Goal: Transaction & Acquisition: Purchase product/service

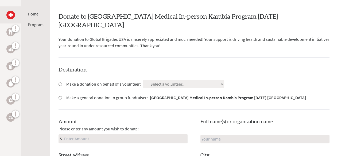
scroll to position [92, 0]
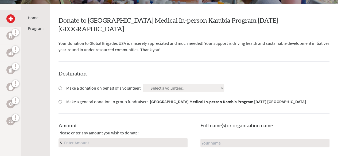
click at [61, 100] on input "Make a general donation to group fundraiser: [GEOGRAPHIC_DATA] Medical In-perso…" at bounding box center [60, 101] width 3 height 3
radio input "true"
click at [60, 87] on input "Make a donation on behalf of a volunteer:" at bounding box center [60, 88] width 3 height 3
radio input "true"
click at [161, 84] on select "Select a volunteer... [PERSON_NAME] [PERSON_NAME] [PERSON_NAME] [PERSON_NAME] I…" at bounding box center [183, 88] width 81 height 8
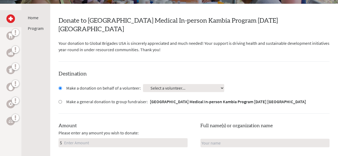
select select "5555BBA0-245A-11F0-B8AC-42010A400003"
click at [143, 84] on select "Select a volunteer... [PERSON_NAME] [PERSON_NAME] [PERSON_NAME] [PERSON_NAME] I…" at bounding box center [183, 88] width 81 height 8
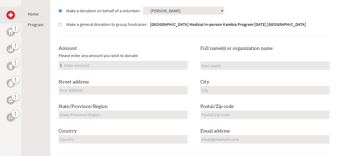
scroll to position [177, 0]
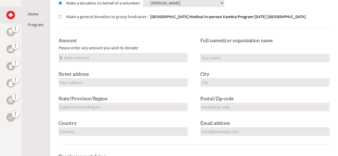
click at [101, 53] on input "Amount" at bounding box center [125, 57] width 124 height 9
type input "250"
click at [211, 54] on input "text" at bounding box center [264, 58] width 129 height 9
type input "[PERSON_NAME]"
click at [168, 78] on input "text" at bounding box center [123, 82] width 129 height 9
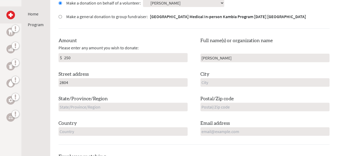
type input "[STREET_ADDRESS]"
type input "Naperville"
type input "IL"
type input "60565"
type input "[GEOGRAPHIC_DATA]"
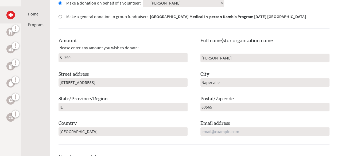
type input "[EMAIL_ADDRESS][PERSON_NAME][DOMAIN_NAME]"
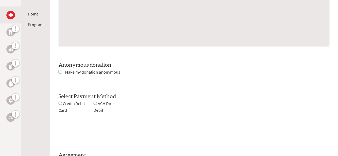
scroll to position [455, 0]
click at [61, 70] on input "checkbox" at bounding box center [60, 71] width 3 height 3
checkbox input "true"
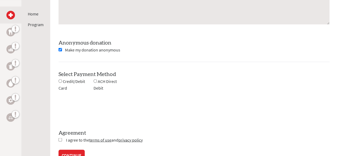
scroll to position [478, 0]
click at [59, 79] on input "radio" at bounding box center [60, 80] width 3 height 3
radio input "true"
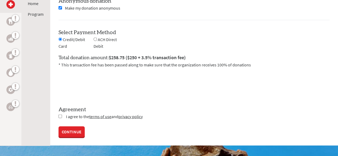
scroll to position [519, 0]
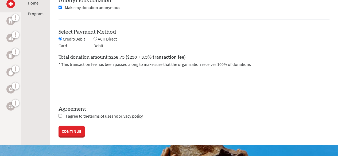
click at [61, 114] on input "checkbox" at bounding box center [60, 115] width 3 height 3
checkbox input "true"
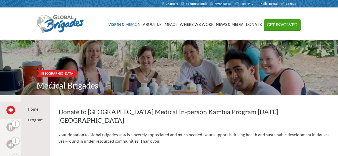
scroll to position [518, 0]
